Goal: Information Seeking & Learning: Learn about a topic

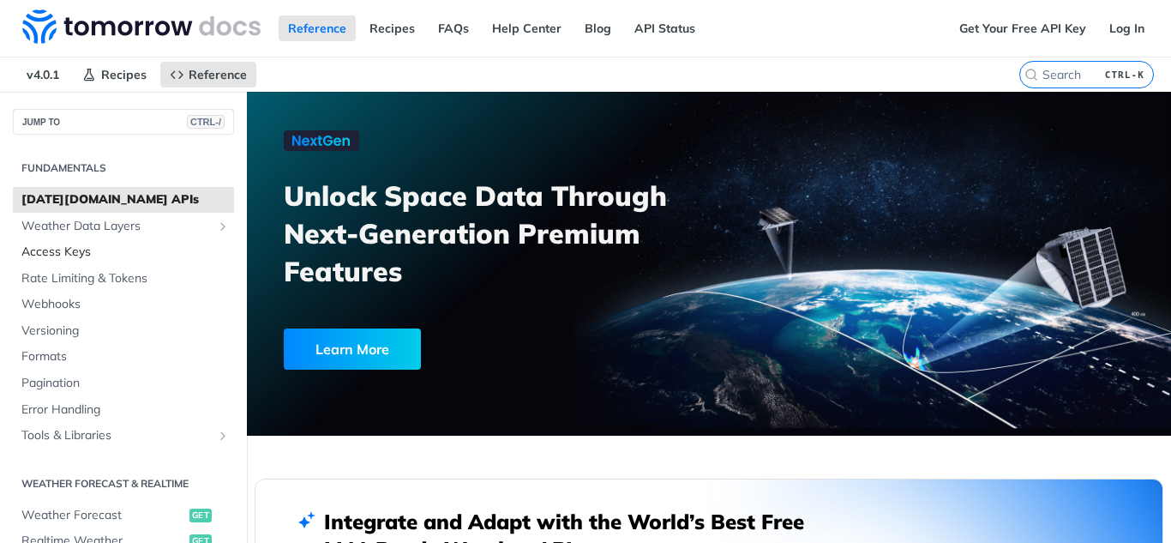
click at [116, 261] on link "Access Keys" at bounding box center [123, 252] width 221 height 26
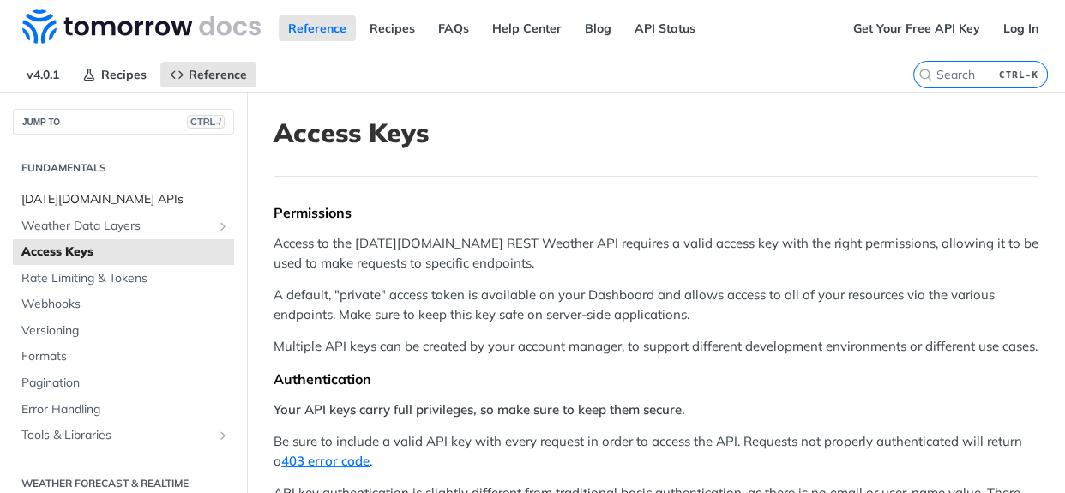
click at [120, 207] on span "[DATE][DOMAIN_NAME] APIs" at bounding box center [125, 199] width 208 height 17
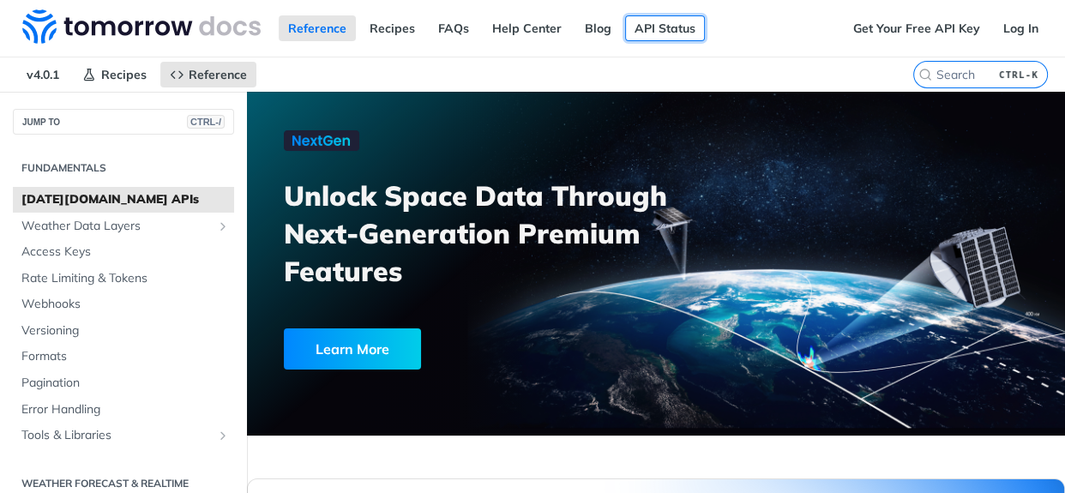
click at [645, 25] on link "API Status" at bounding box center [665, 28] width 80 height 26
click at [68, 359] on span "Formats" at bounding box center [125, 356] width 208 height 17
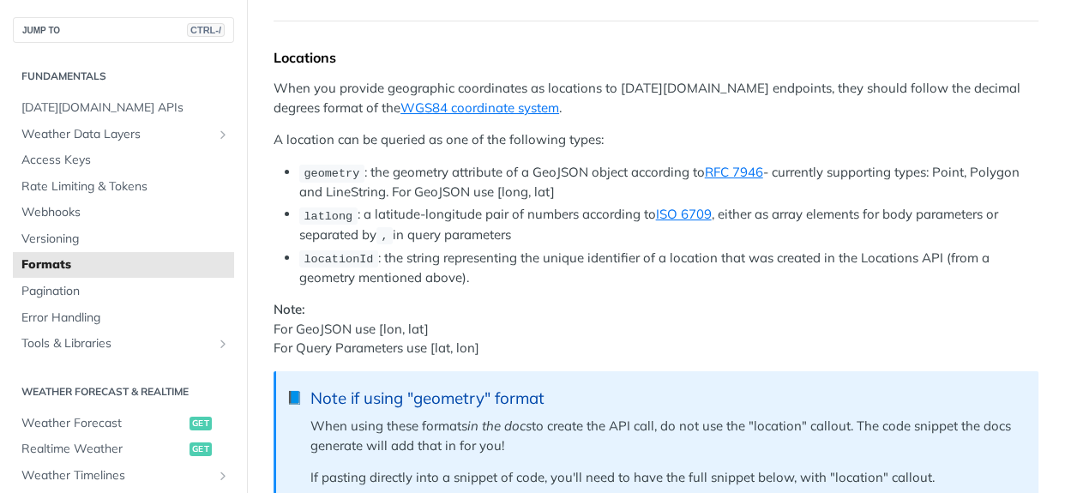
scroll to position [124, 0]
